Goal: Information Seeking & Learning: Learn about a topic

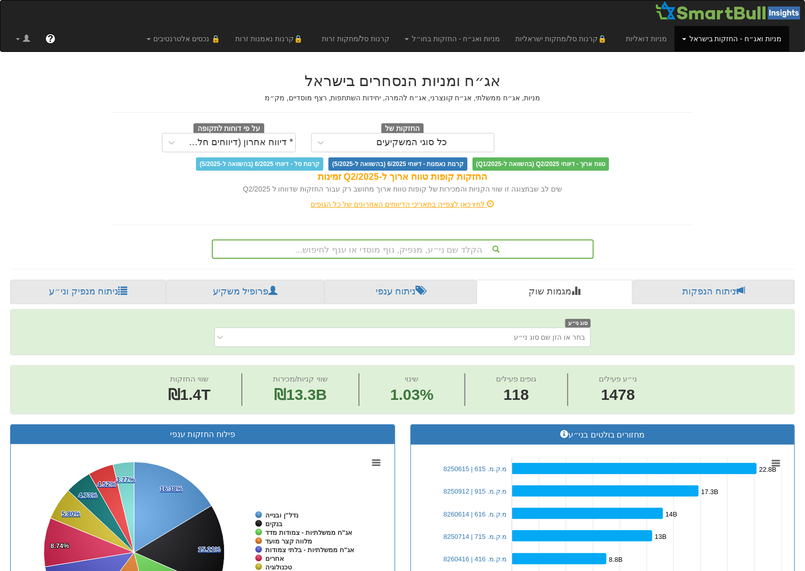
click at [404, 246] on div "הקלד שם ני״ע, מנפיק, גוף מוסדי או ענף לחיפוש..." at bounding box center [403, 248] width 380 height 17
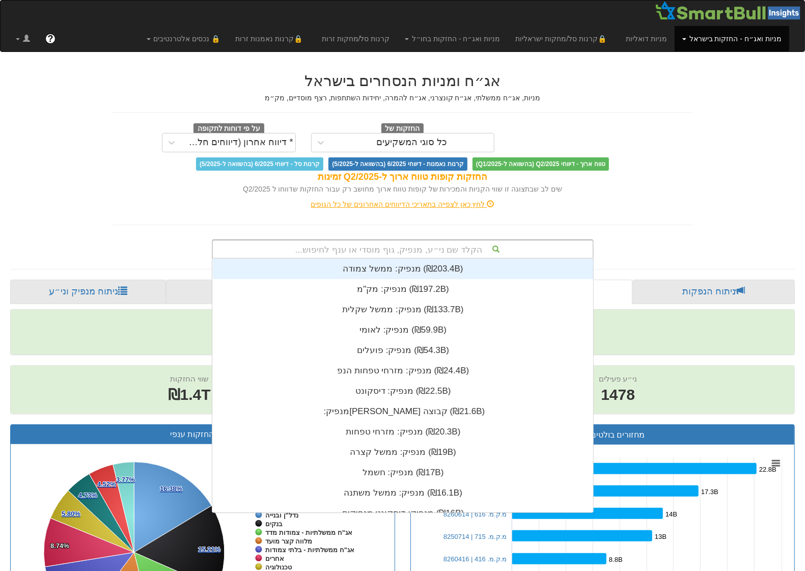
scroll to position [254, 0]
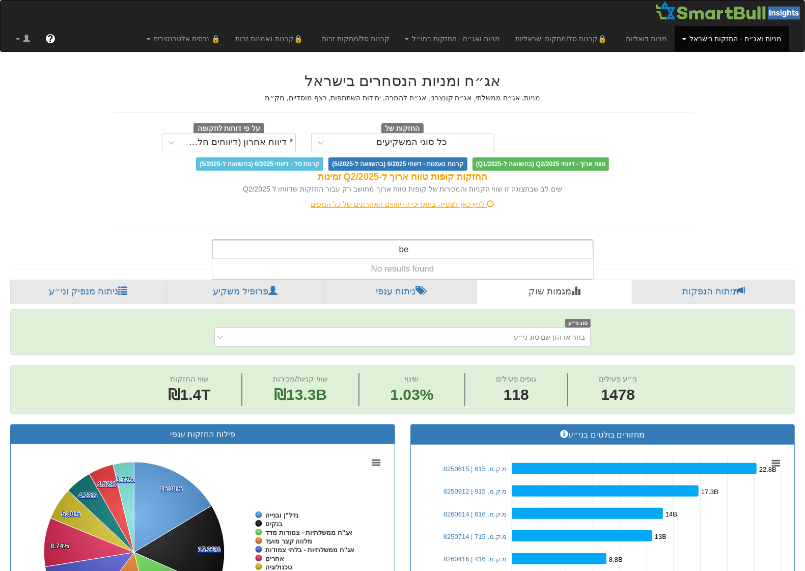
type input "b"
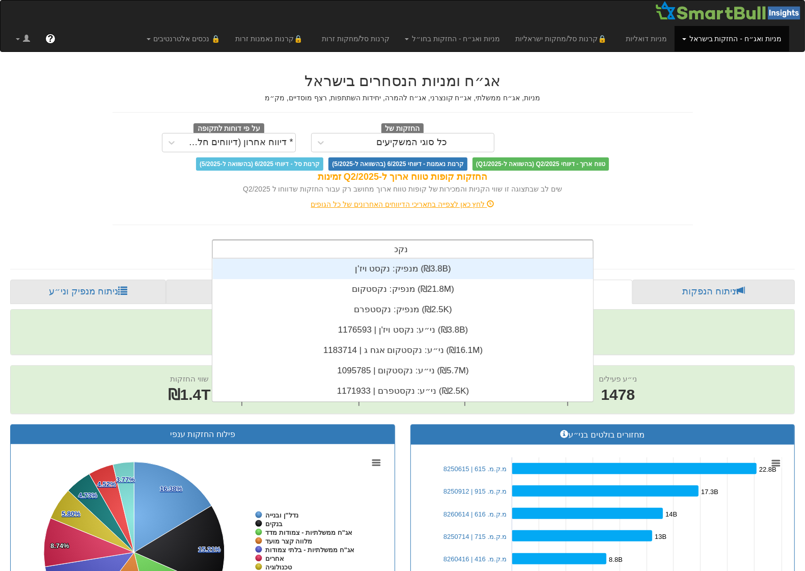
scroll to position [143, 0]
type input "נקסט"
click at [371, 265] on div "מנפיק: ‏נקסט ויז'ן ‎(₪3.8B)‎" at bounding box center [403, 269] width 380 height 20
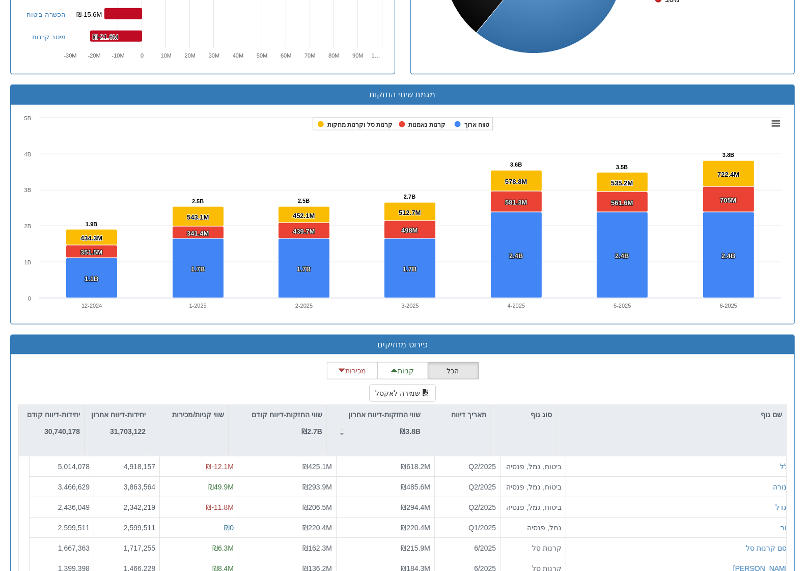
scroll to position [1146, 0]
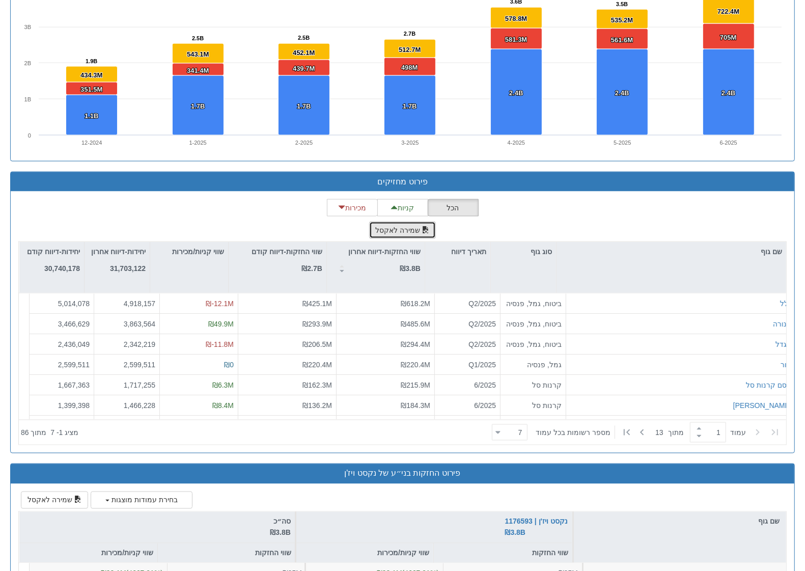
click at [404, 232] on button "שמירה לאקסל" at bounding box center [402, 230] width 67 height 17
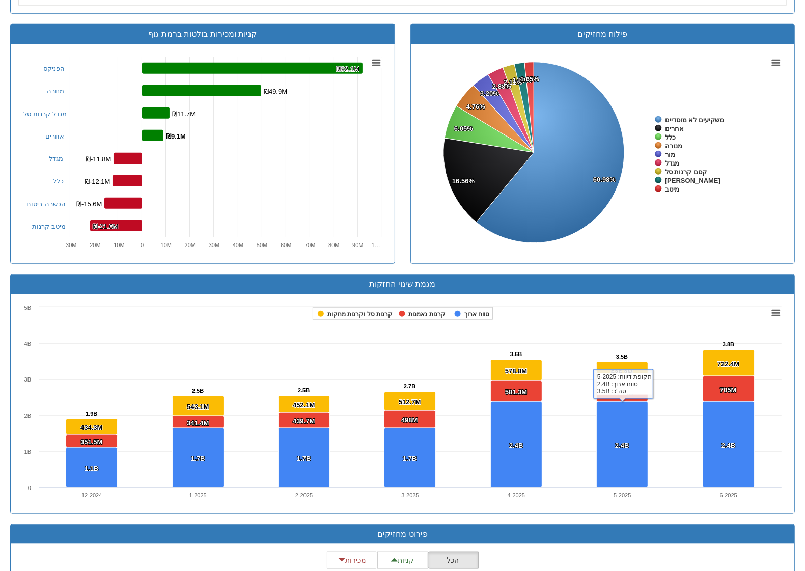
scroll to position [764, 0]
